Goal: Information Seeking & Learning: Learn about a topic

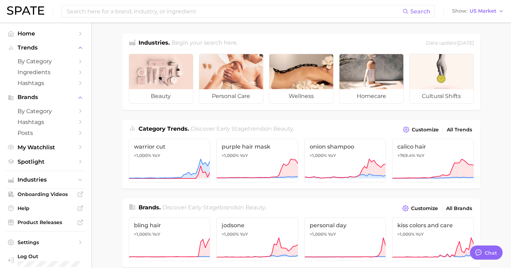
click at [250, 4] on div "Search Show US Market" at bounding box center [255, 11] width 497 height 22
click at [250, 11] on input at bounding box center [234, 11] width 337 height 12
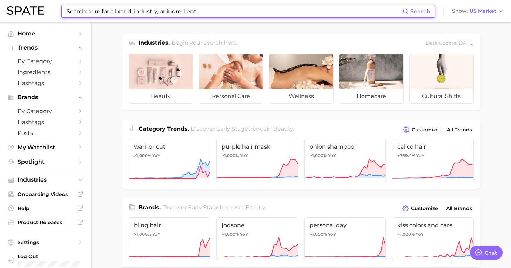
click at [250, 11] on input at bounding box center [234, 11] width 337 height 12
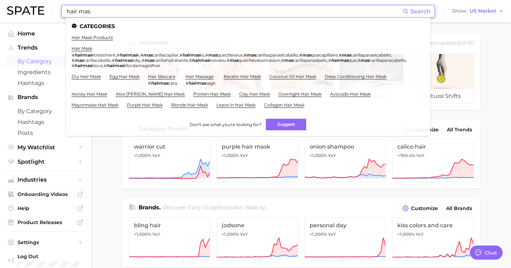
type input "hair mas"
click at [49, 64] on span "by Category" at bounding box center [46, 61] width 56 height 7
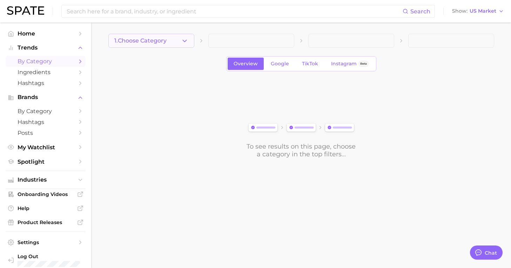
click at [160, 43] on span "1. Choose Category" at bounding box center [140, 41] width 52 height 6
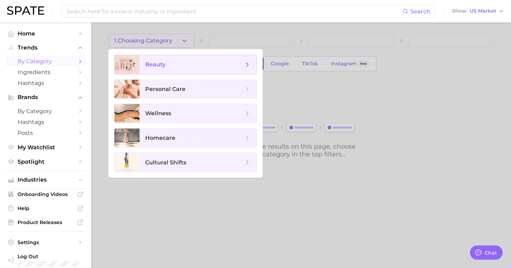
click at [151, 70] on span "beauty" at bounding box center [198, 64] width 117 height 19
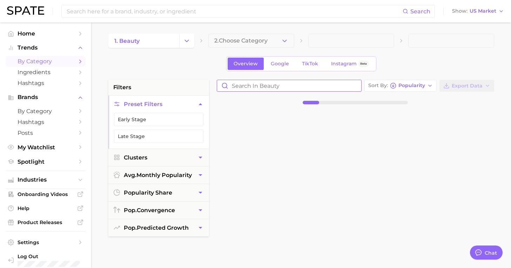
click at [250, 88] on input "Search in beauty" at bounding box center [289, 85] width 144 height 11
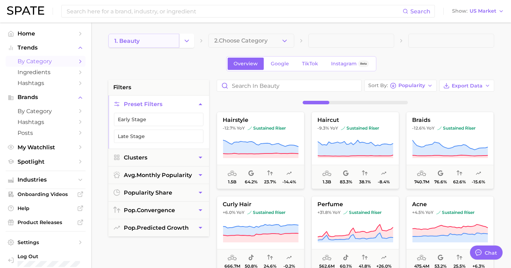
click at [174, 36] on link "1. beauty" at bounding box center [143, 41] width 71 height 14
click at [254, 93] on div "Sort By Popularity Export Data hairstyle -12.7% YoY sustained riser 1.5b 64.2% …" at bounding box center [355, 258] width 284 height 356
click at [253, 90] on input "Search in beauty" at bounding box center [289, 85] width 144 height 11
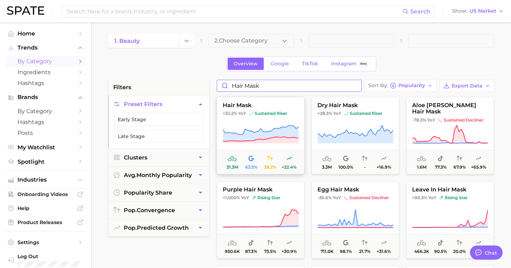
type input "hair mask"
click at [255, 134] on icon at bounding box center [260, 133] width 75 height 16
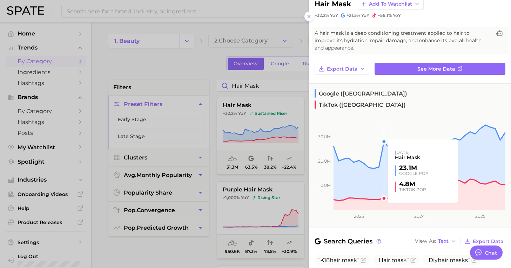
scroll to position [20, 0]
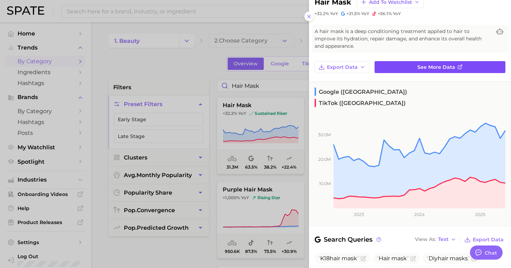
click at [406, 68] on link "See more data" at bounding box center [440, 67] width 131 height 12
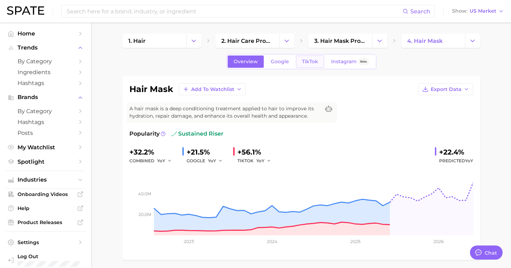
click at [310, 63] on span "TikTok" at bounding box center [310, 62] width 16 height 6
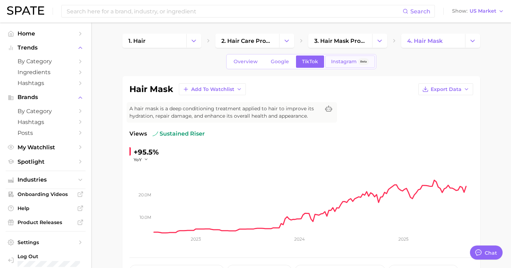
click at [339, 60] on span "Instagram" at bounding box center [344, 62] width 26 height 6
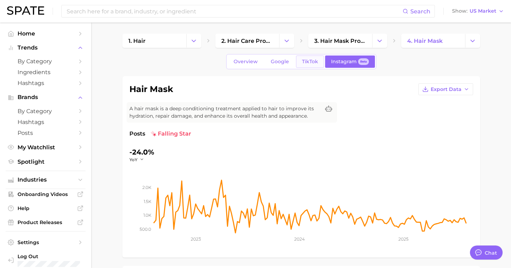
click at [313, 62] on span "TikTok" at bounding box center [310, 62] width 16 height 6
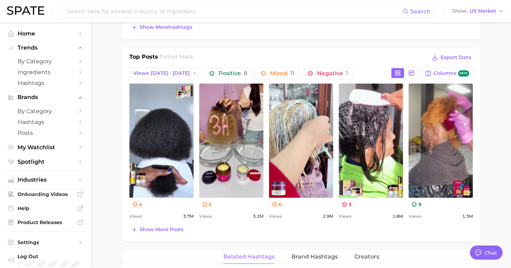
scroll to position [367, 0]
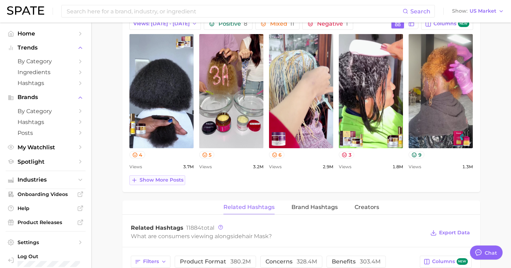
click at [172, 182] on span "Show more posts" at bounding box center [162, 180] width 44 height 6
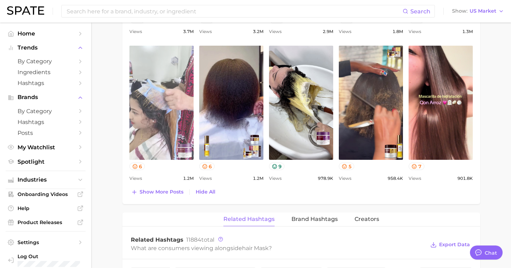
scroll to position [502, 0]
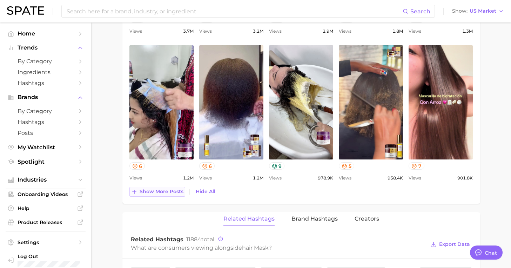
click at [169, 192] on span "Show more posts" at bounding box center [162, 191] width 44 height 6
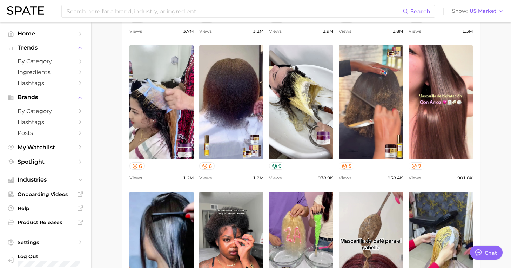
scroll to position [0, 0]
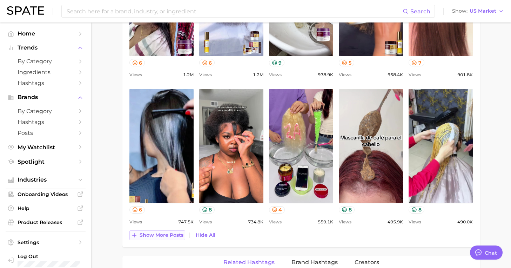
click at [157, 237] on span "Show more posts" at bounding box center [162, 235] width 44 height 6
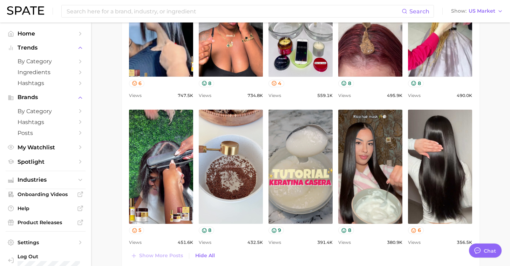
type textarea "x"
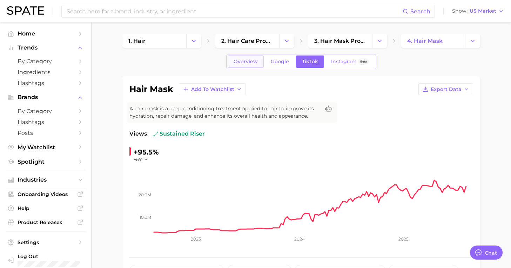
click at [248, 67] on link "Overview" at bounding box center [246, 61] width 36 height 12
